Goal: Find specific page/section: Find specific page/section

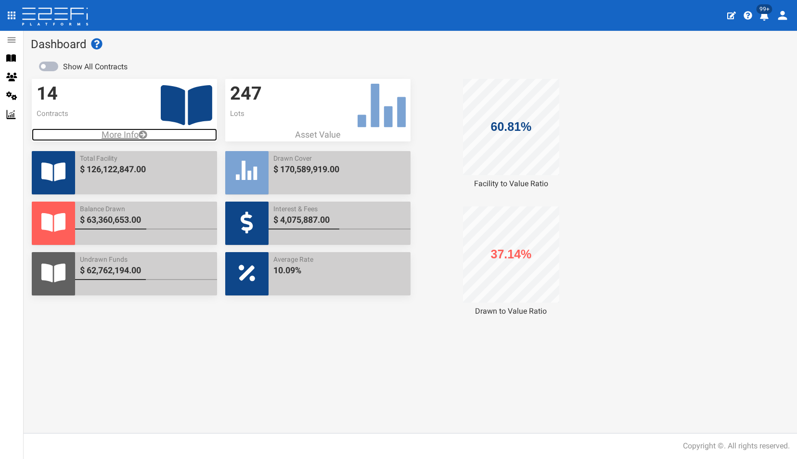
click at [120, 137] on p "More Info" at bounding box center [124, 135] width 185 height 13
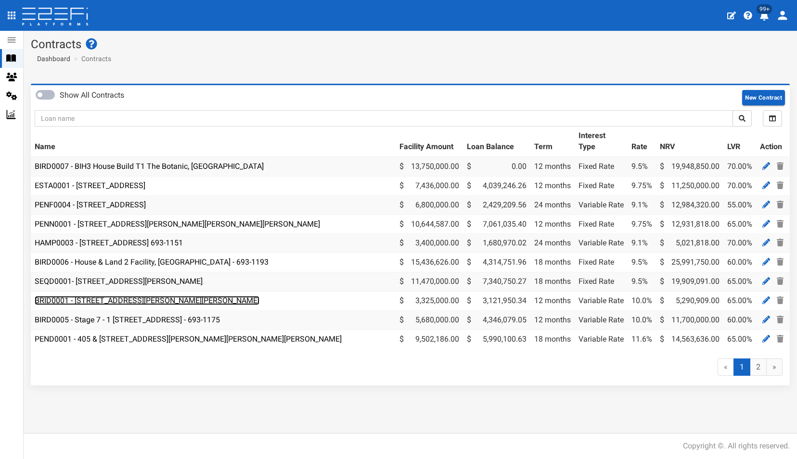
click at [182, 299] on link "BRID0001 - [STREET_ADDRESS][PERSON_NAME][PERSON_NAME]" at bounding box center [147, 300] width 225 height 9
